Goal: Task Accomplishment & Management: Manage account settings

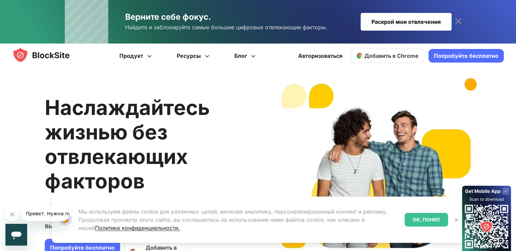
click at [43, 57] on img at bounding box center [47, 55] width 71 height 16
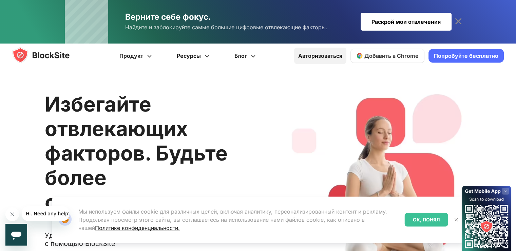
click at [315, 57] on font "Авторизоваться" at bounding box center [320, 55] width 44 height 7
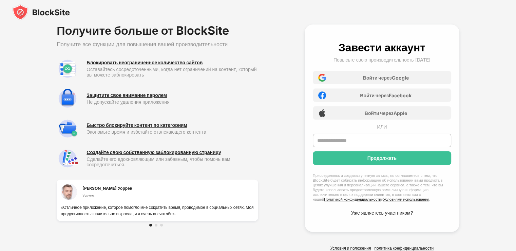
click at [359, 210] on font "Уже являетесь участником?" at bounding box center [381, 213] width 61 height 6
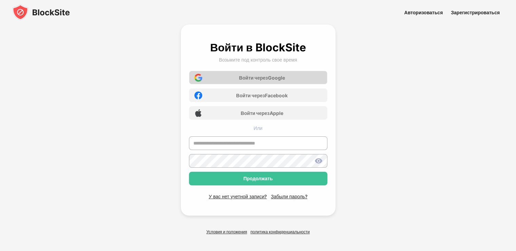
click at [247, 80] on div "Войти через Google" at bounding box center [258, 78] width 139 height 14
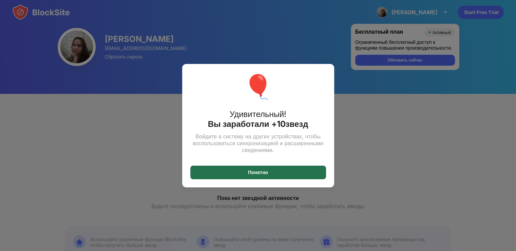
click at [249, 175] on div "Понятно" at bounding box center [258, 172] width 136 height 14
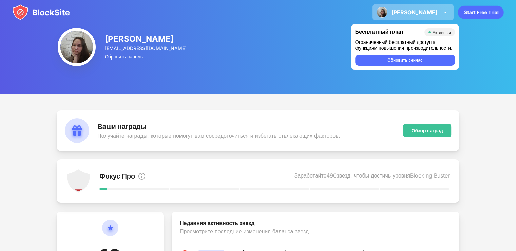
click at [421, 9] on font "Альона" at bounding box center [415, 12] width 46 height 7
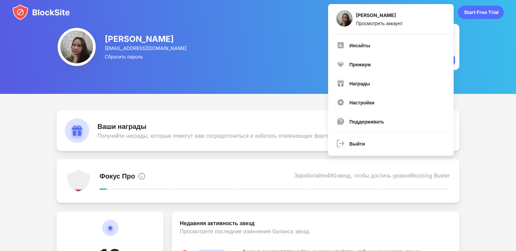
click at [220, 68] on div "Альона Меркулова merkulovaalena7@gmail.com Сбросить пароль Бесплатный план Акти…" at bounding box center [258, 47] width 516 height 94
